Goal: Find specific page/section: Find specific page/section

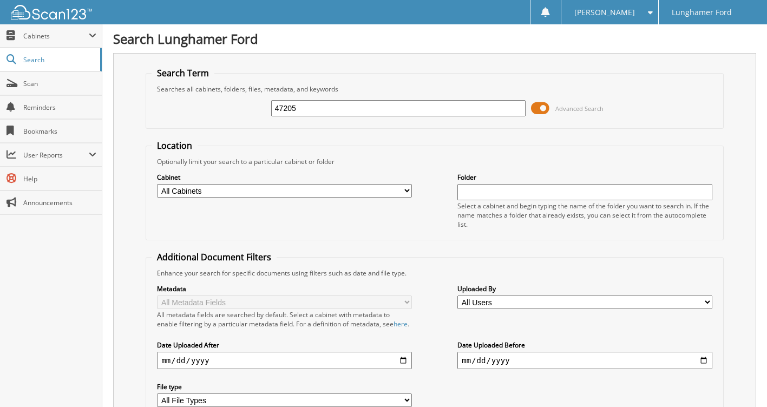
type input "47205"
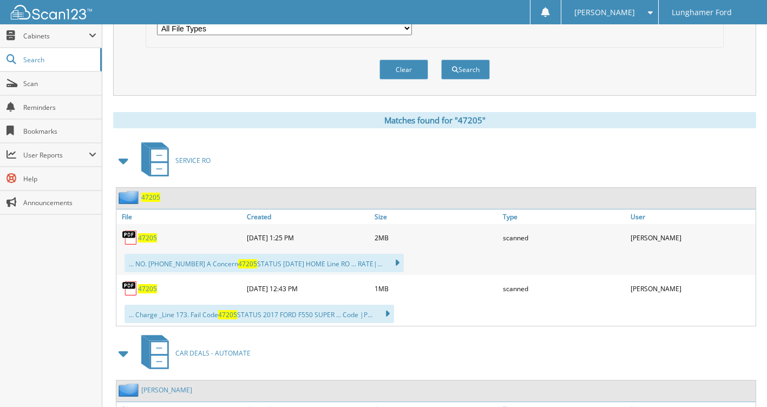
scroll to position [442, 0]
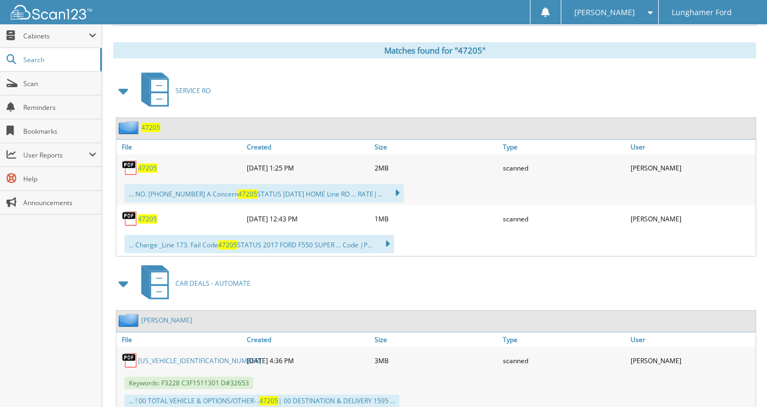
click at [150, 173] on span "47205" at bounding box center [147, 168] width 19 height 9
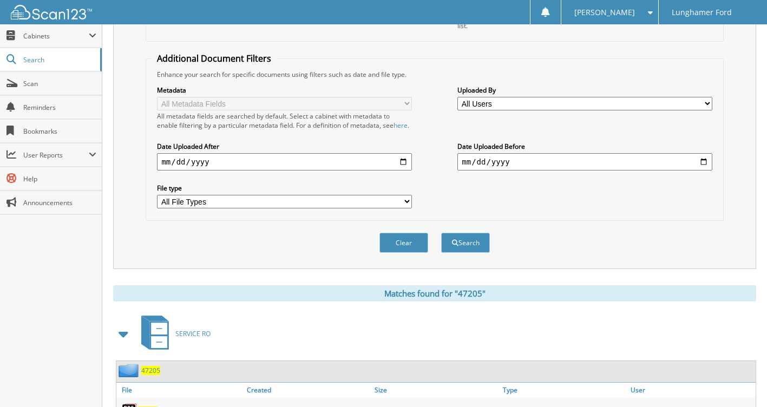
scroll to position [0, 0]
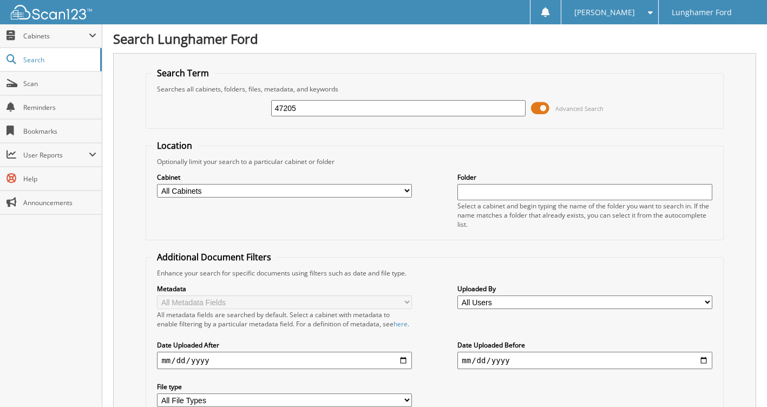
drag, startPoint x: 303, startPoint y: 112, endPoint x: 236, endPoint y: 111, distance: 67.7
click at [252, 111] on div "47205 Advanced Search" at bounding box center [435, 108] width 566 height 29
type input "50419"
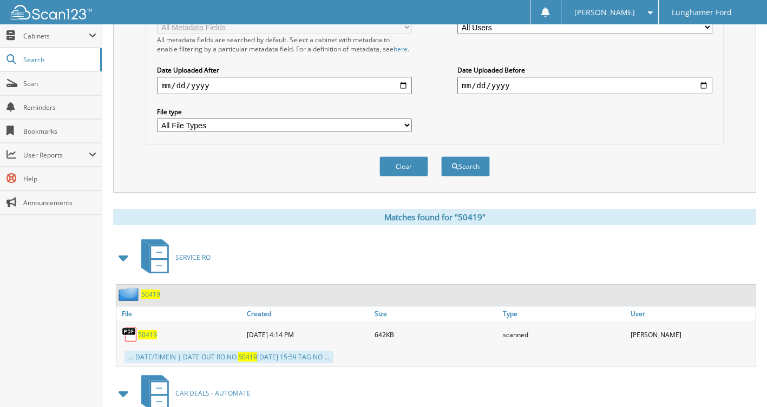
scroll to position [406, 0]
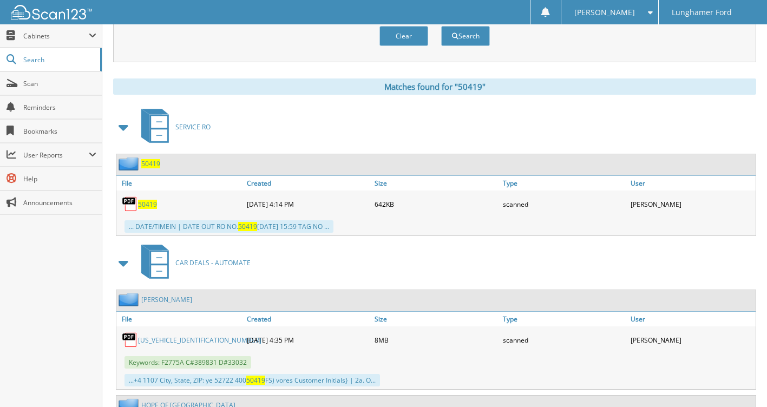
click at [154, 209] on span "50419" at bounding box center [147, 204] width 19 height 9
